Goal: Navigation & Orientation: Find specific page/section

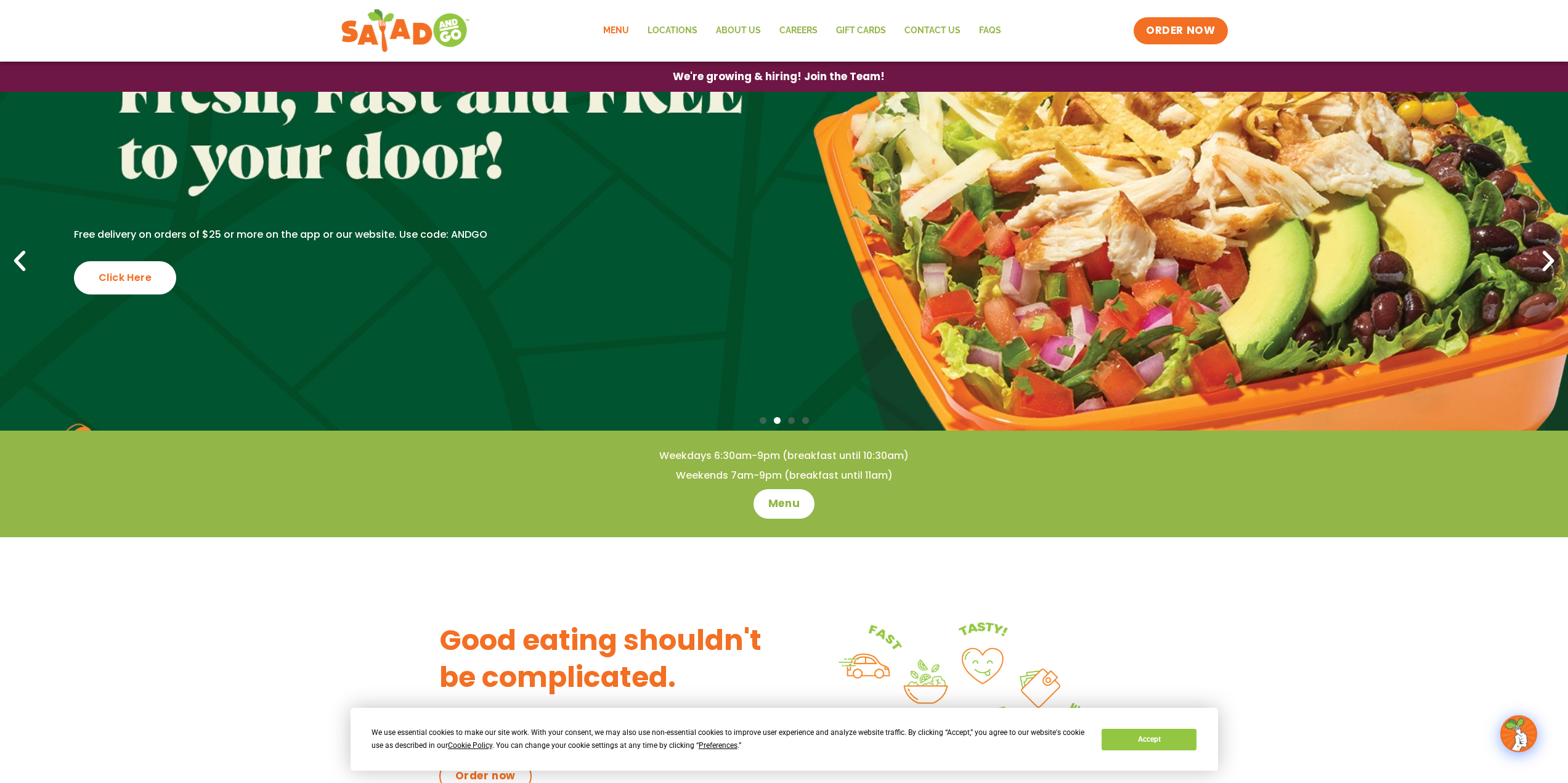
click at [616, 27] on link "Menu" at bounding box center [616, 31] width 45 height 28
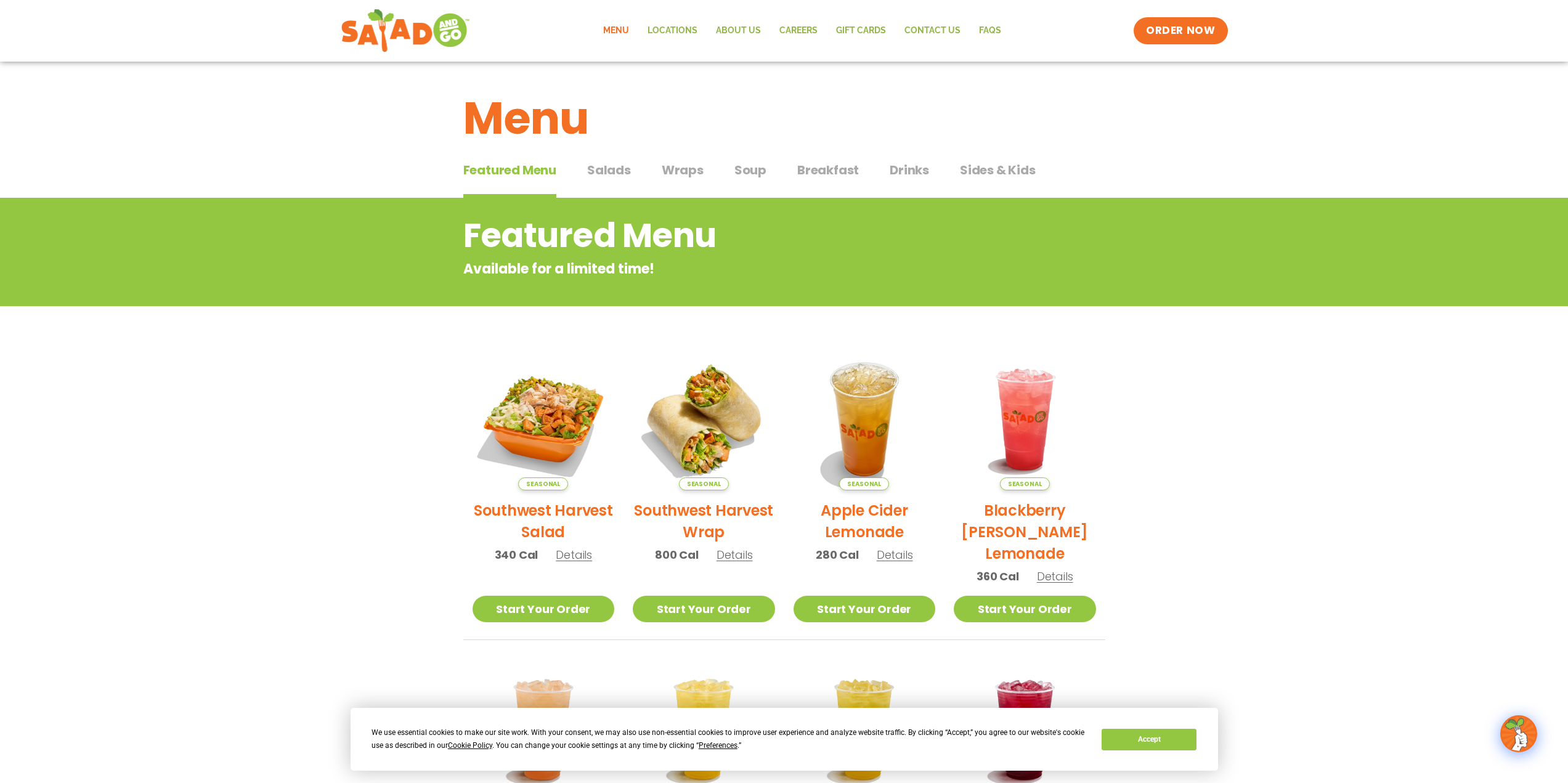
click at [586, 166] on div "Featured Menu Featured Menu Salads Salads Wraps Wraps Soup Soup Breakfast Break…" at bounding box center [784, 177] width 642 height 42
click at [604, 172] on span "Salads" at bounding box center [609, 170] width 44 height 19
